Goal: Task Accomplishment & Management: Use online tool/utility

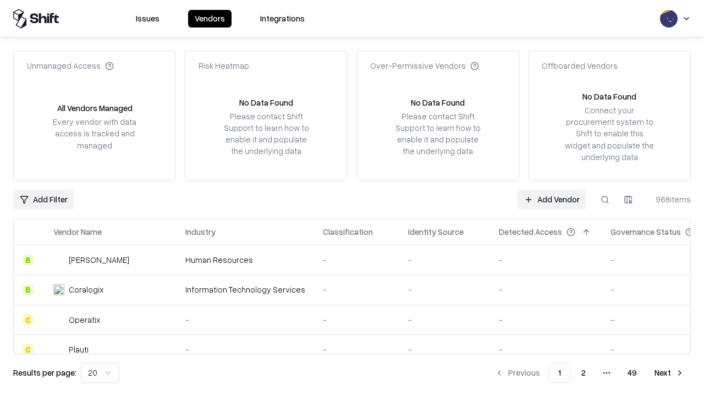
click at [551, 199] on link "Add Vendor" at bounding box center [551, 200] width 69 height 20
